Goal: Task Accomplishment & Management: Manage account settings

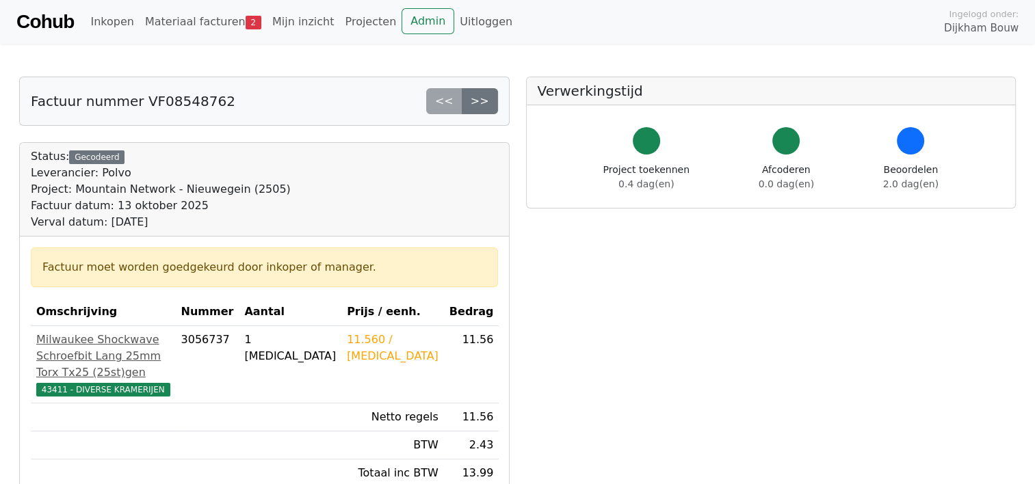
scroll to position [146, 0]
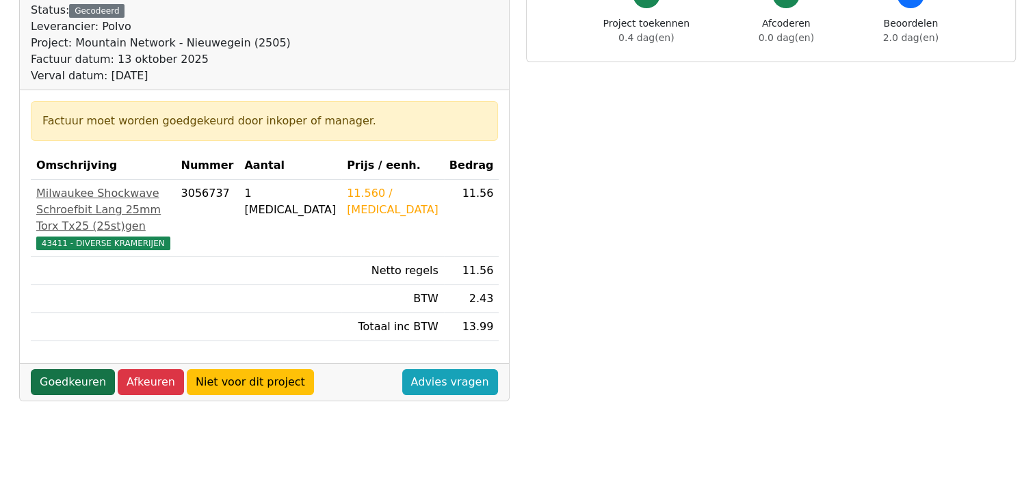
click at [68, 395] on link "Goedkeuren" at bounding box center [73, 382] width 84 height 26
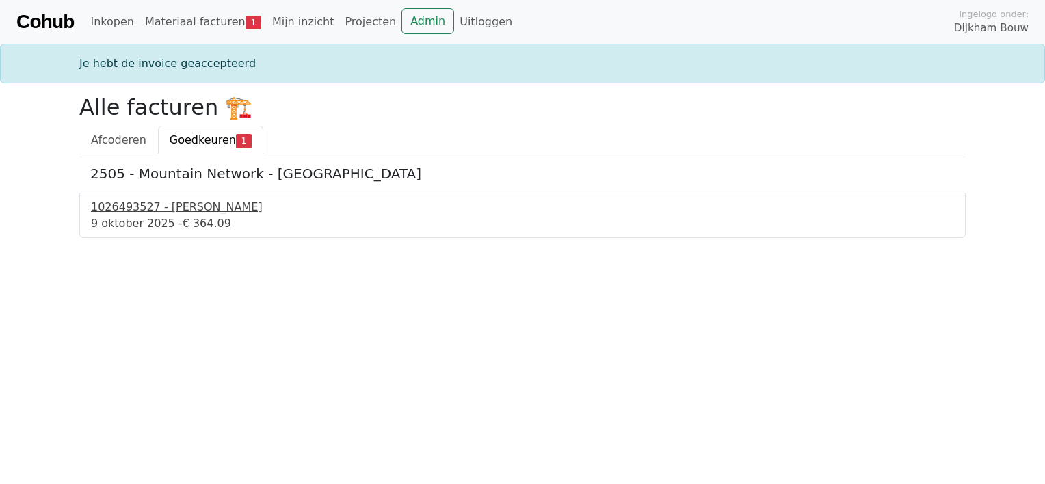
click at [183, 227] on span "€ 364.09" at bounding box center [207, 223] width 49 height 13
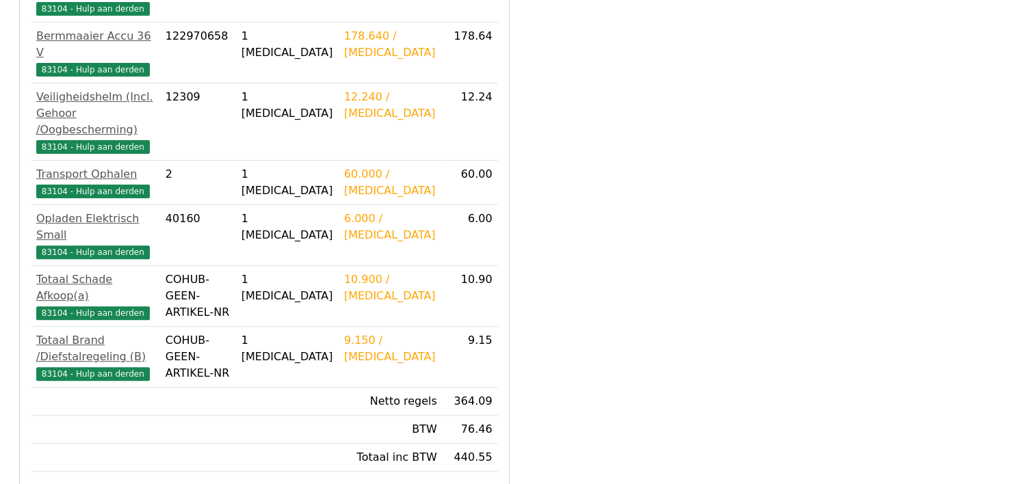
scroll to position [443, 0]
